Goal: Task Accomplishment & Management: Manage account settings

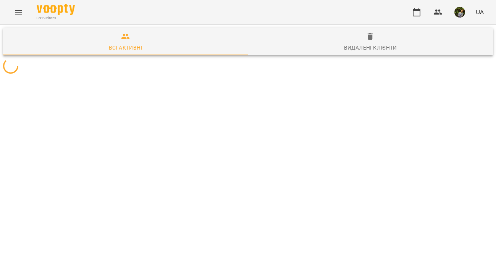
click at [19, 16] on icon "Menu" at bounding box center [18, 12] width 9 height 9
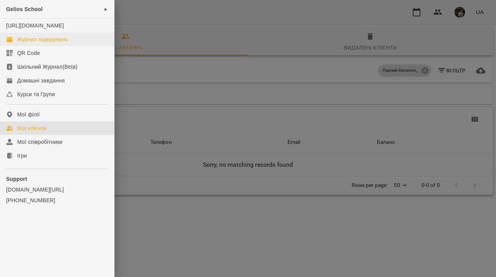
click at [40, 43] on div "Журнал відвідувань" at bounding box center [42, 40] width 51 height 8
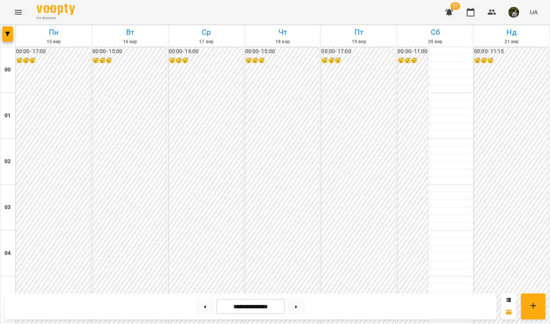
scroll to position [593, 0]
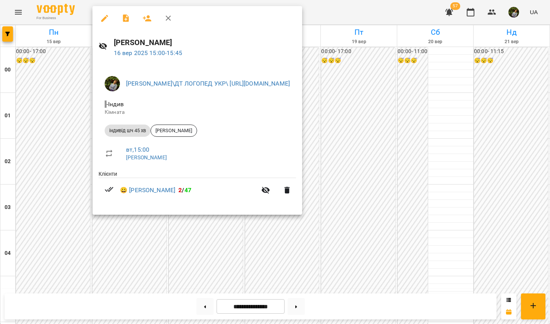
click at [209, 277] on div at bounding box center [275, 162] width 550 height 324
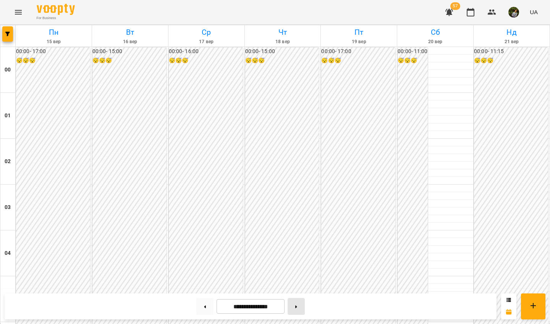
click at [297, 277] on button at bounding box center [296, 306] width 17 height 17
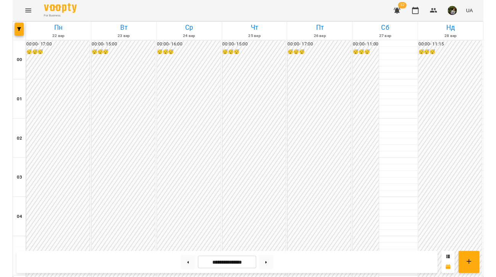
scroll to position [689, 0]
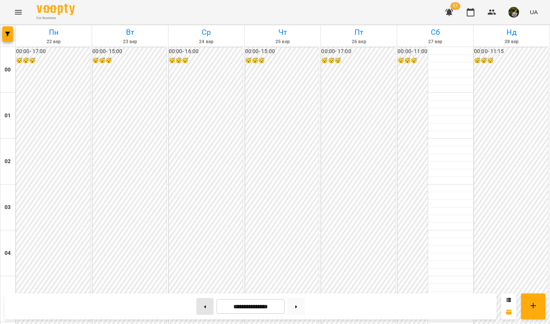
click at [201, 277] on button at bounding box center [204, 306] width 17 height 17
type input "**********"
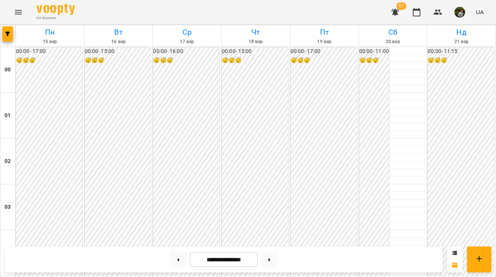
scroll to position [782, 0]
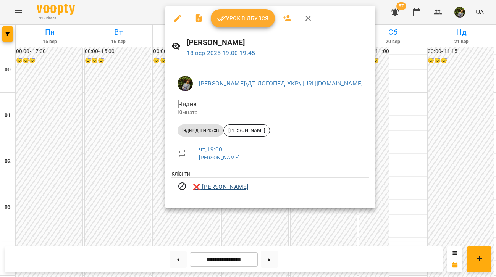
click at [245, 189] on link "❌ [PERSON_NAME]" at bounding box center [220, 187] width 55 height 9
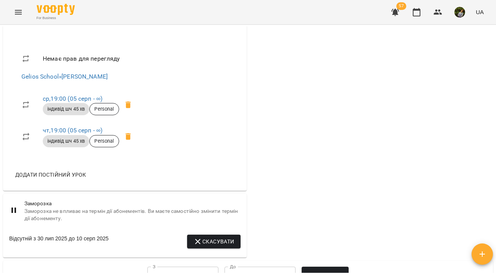
scroll to position [591, 0]
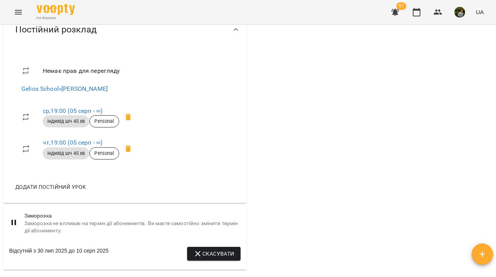
click at [21, 15] on icon "Menu" at bounding box center [18, 12] width 9 height 9
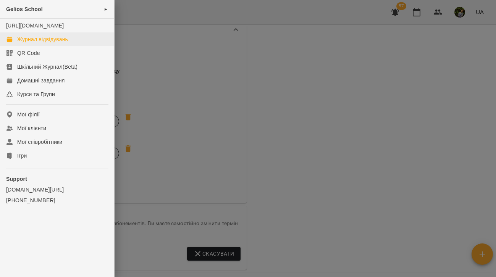
click at [36, 43] on div "Журнал відвідувань" at bounding box center [42, 40] width 51 height 8
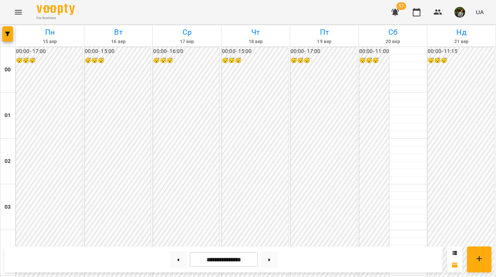
scroll to position [609, 0]
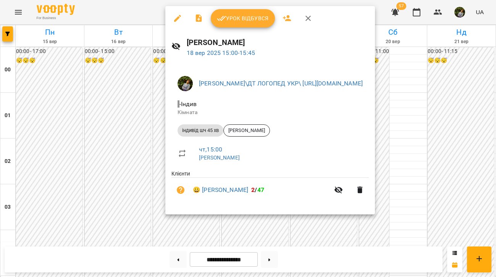
click at [110, 188] on div at bounding box center [248, 138] width 496 height 277
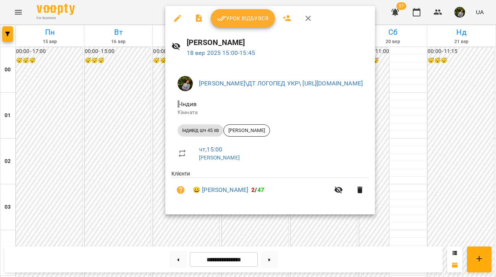
click at [111, 186] on div at bounding box center [248, 138] width 496 height 277
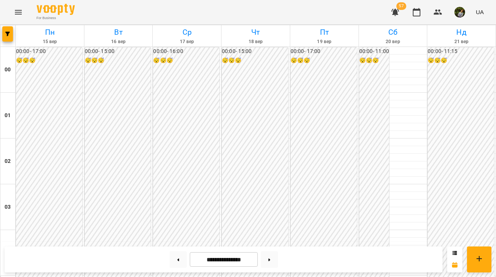
scroll to position [759, 0]
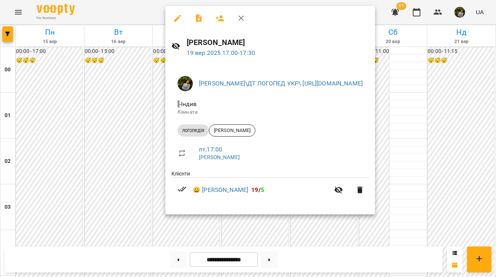
click at [338, 236] on div at bounding box center [248, 138] width 496 height 277
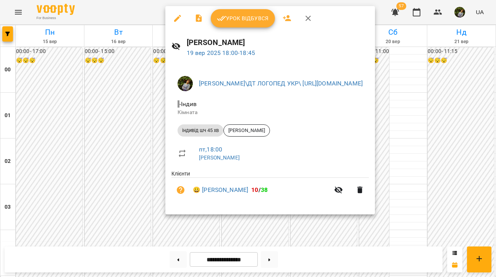
click at [343, 241] on div at bounding box center [248, 138] width 496 height 277
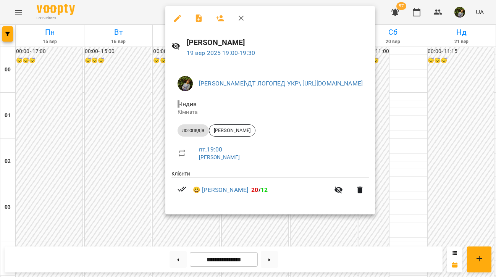
click at [340, 237] on div at bounding box center [248, 138] width 496 height 277
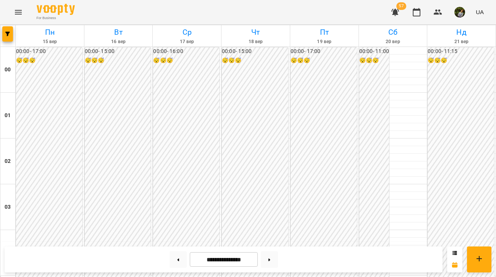
scroll to position [779, 0]
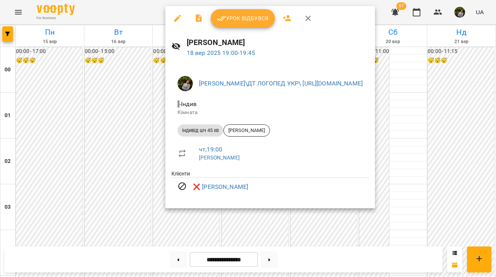
click at [342, 223] on div at bounding box center [248, 138] width 496 height 277
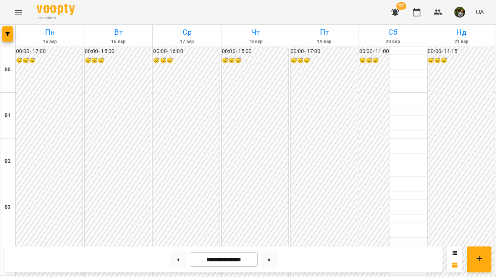
scroll to position [637, 0]
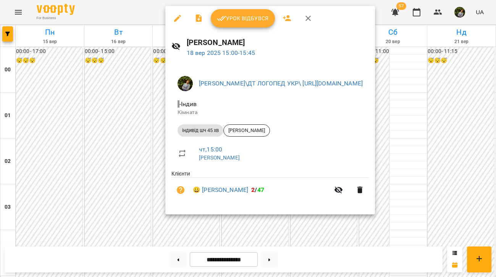
click at [201, 232] on div at bounding box center [248, 138] width 496 height 277
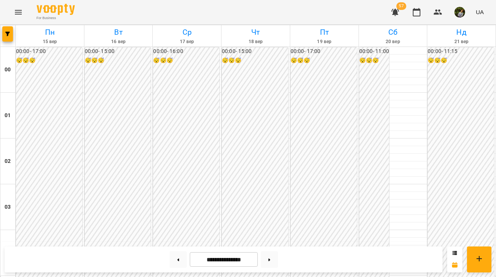
scroll to position [799, 0]
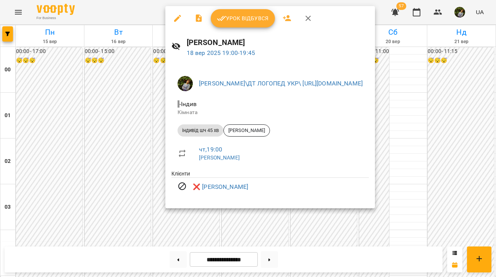
click at [131, 155] on div at bounding box center [248, 138] width 496 height 277
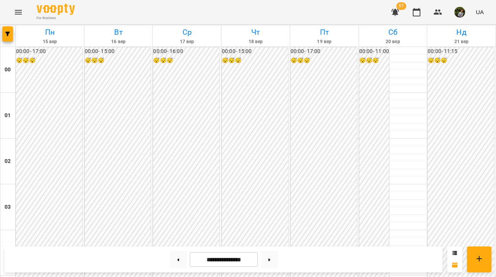
scroll to position [727, 0]
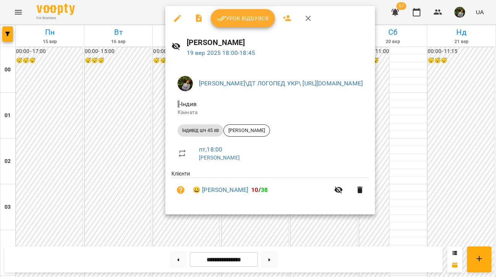
click at [335, 241] on div at bounding box center [248, 138] width 496 height 277
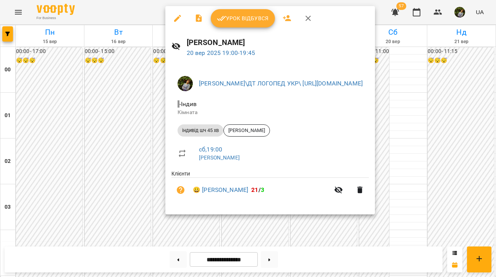
click at [347, 232] on div at bounding box center [248, 138] width 496 height 277
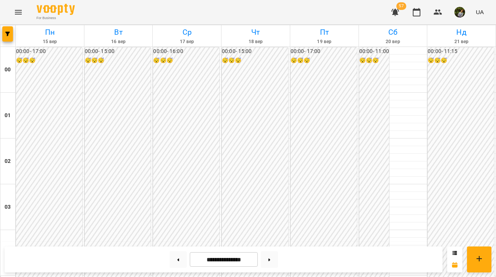
scroll to position [775, 0]
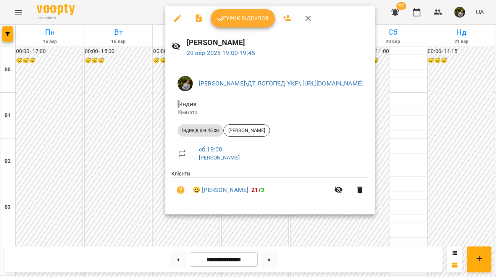
click at [344, 227] on div at bounding box center [248, 138] width 496 height 277
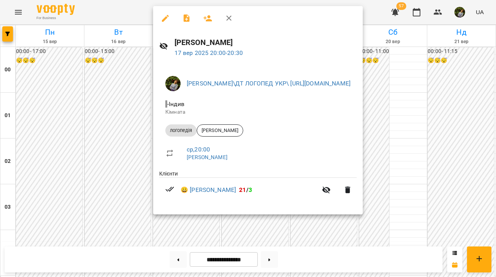
click at [343, 222] on div at bounding box center [248, 138] width 496 height 277
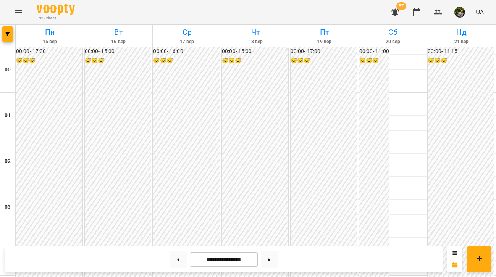
scroll to position [626, 0]
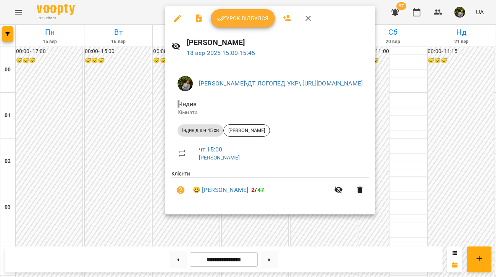
click at [115, 161] on div at bounding box center [248, 138] width 496 height 277
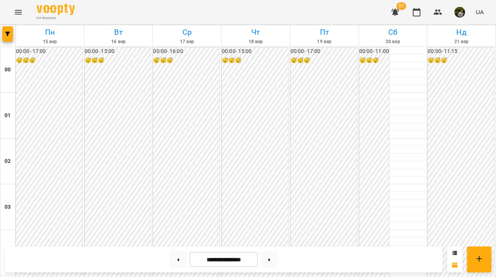
scroll to position [507, 0]
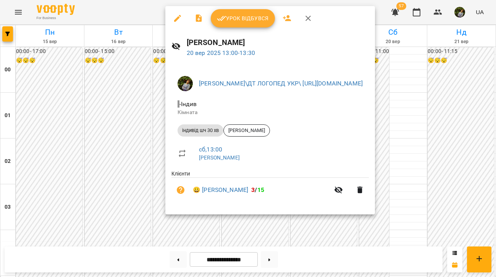
click at [474, 230] on div at bounding box center [248, 138] width 496 height 277
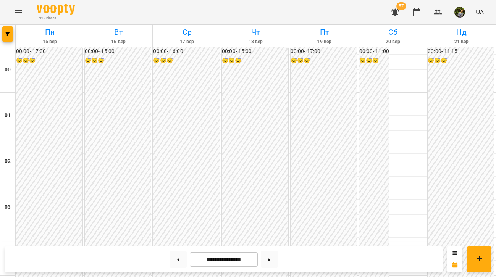
scroll to position [455, 0]
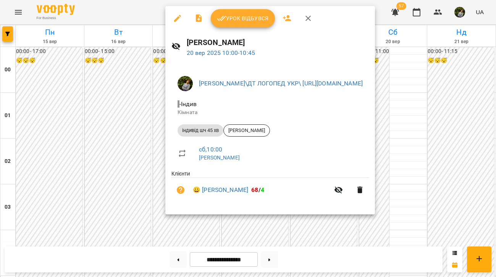
click at [467, 227] on div at bounding box center [248, 138] width 496 height 277
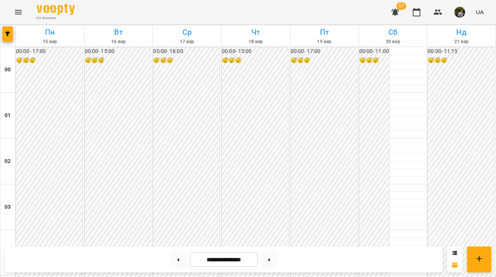
scroll to position [891, 0]
